Goal: Transaction & Acquisition: Obtain resource

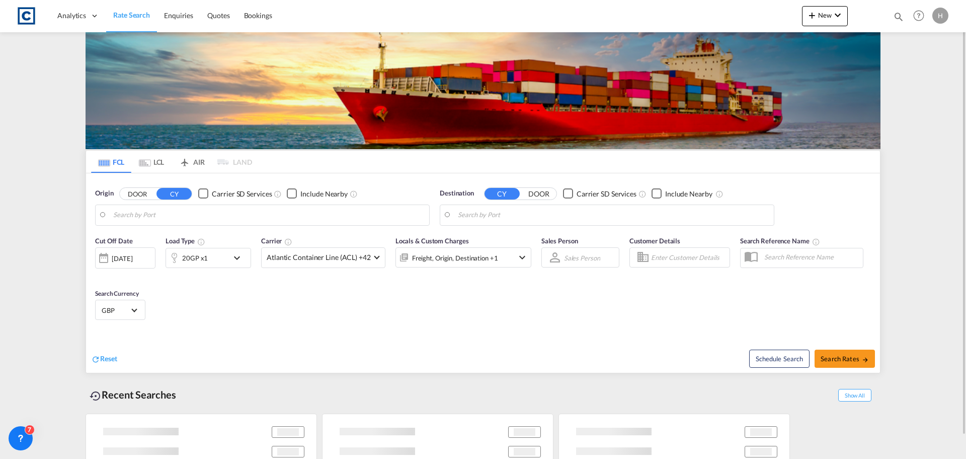
type input "GB-HU9, [GEOGRAPHIC_DATA], City of"
type input "[GEOGRAPHIC_DATA] ([GEOGRAPHIC_DATA]), MYPKG"
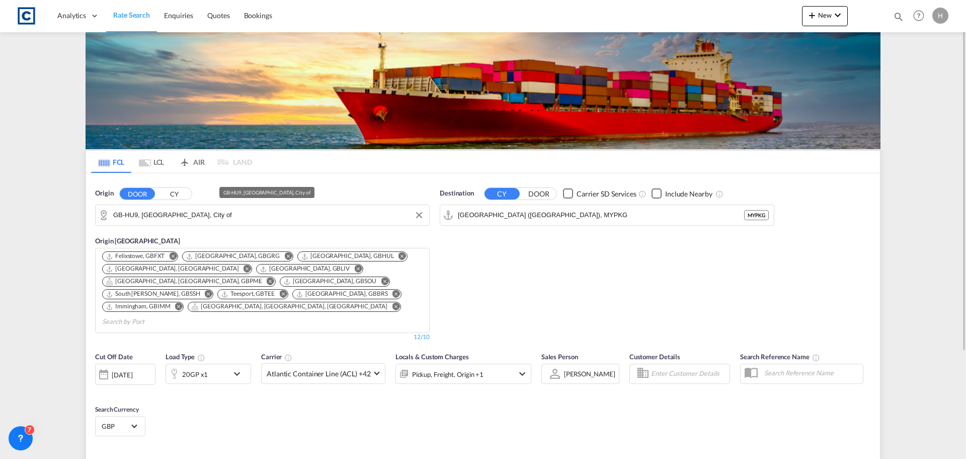
click at [247, 220] on input "GB-HU9, [GEOGRAPHIC_DATA], City of" at bounding box center [268, 214] width 311 height 15
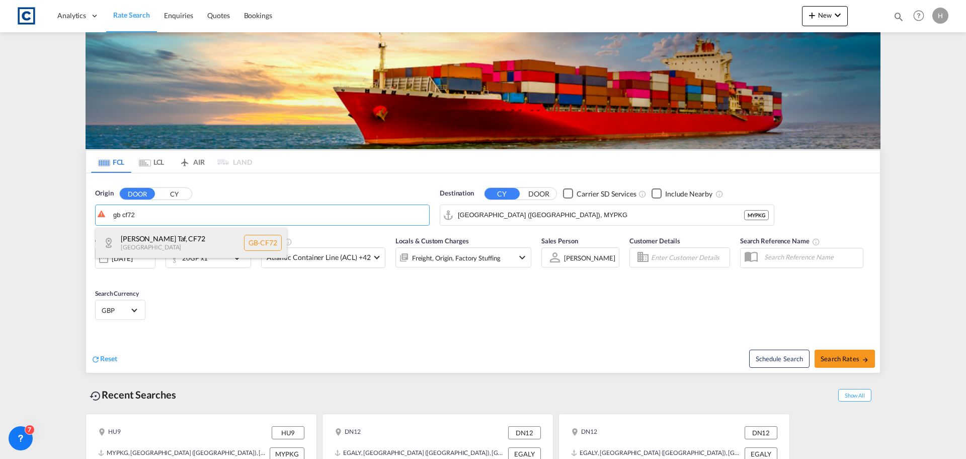
click at [235, 243] on div "[PERSON_NAME] Taf , CF72 [GEOGRAPHIC_DATA] GB-CF72" at bounding box center [191, 243] width 191 height 30
type input "GB-CF72, Rhondda Cynon Taf"
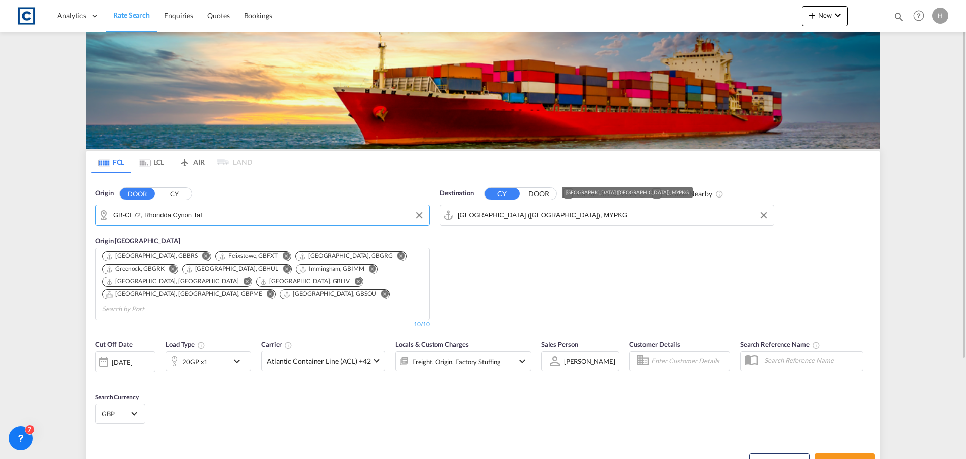
click at [604, 220] on input "[GEOGRAPHIC_DATA] ([GEOGRAPHIC_DATA]), MYPKG" at bounding box center [613, 214] width 311 height 15
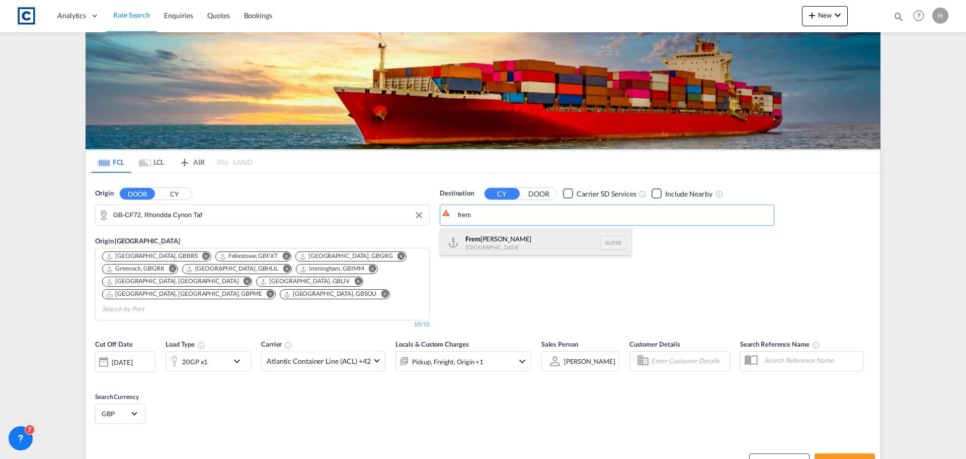
click at [555, 251] on div "Frem [PERSON_NAME] [GEOGRAPHIC_DATA] AUFRE" at bounding box center [535, 243] width 191 height 30
type input "Fremantle, AUFRE"
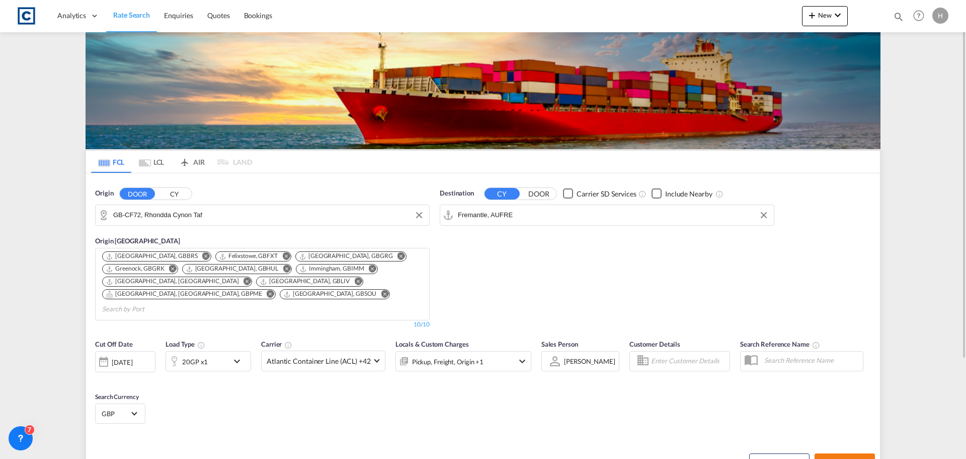
click at [856, 458] on span "Search Rates" at bounding box center [845, 462] width 48 height 8
type input "CF72 to AUFRE / [DATE]"
